Goal: Task Accomplishment & Management: Use online tool/utility

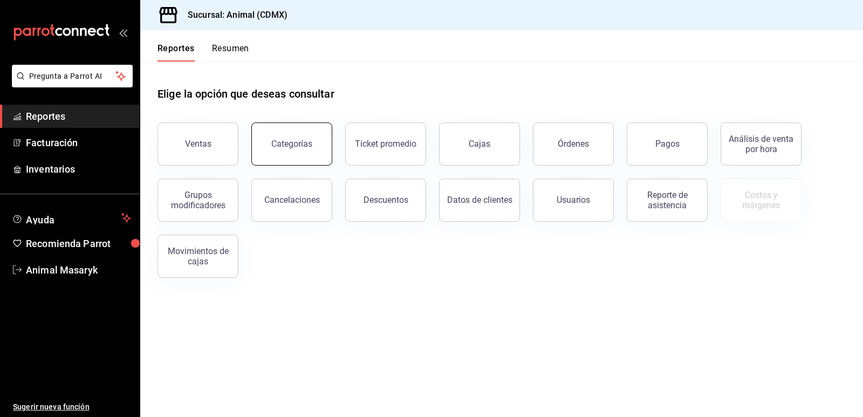
click at [309, 138] on button "Categorías" at bounding box center [291, 143] width 81 height 43
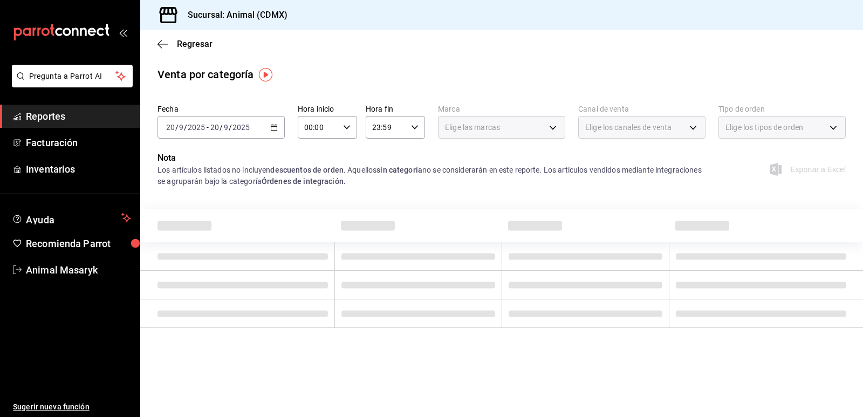
click at [273, 131] on div "[DATE] [DATE] - [DATE] [DATE]" at bounding box center [221, 127] width 127 height 23
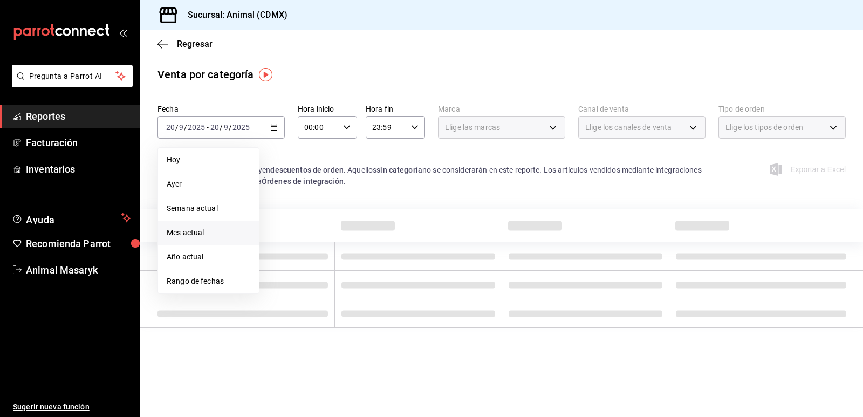
click at [206, 231] on span "Mes actual" at bounding box center [209, 232] width 84 height 11
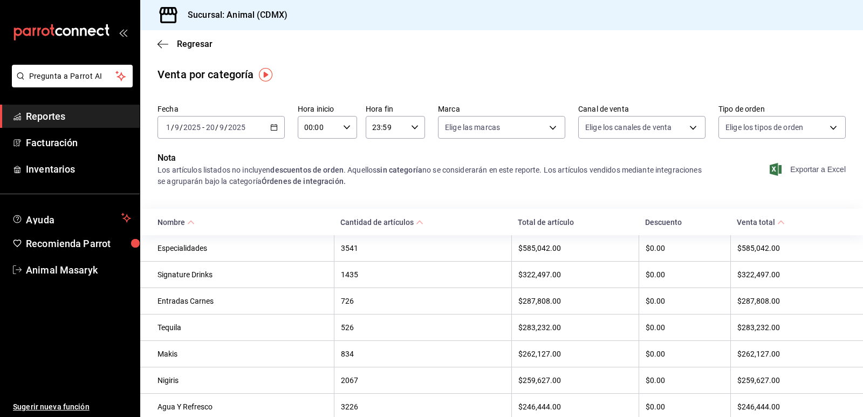
click at [811, 172] on span "Exportar a Excel" at bounding box center [809, 169] width 74 height 13
